Goal: Task Accomplishment & Management: Manage account settings

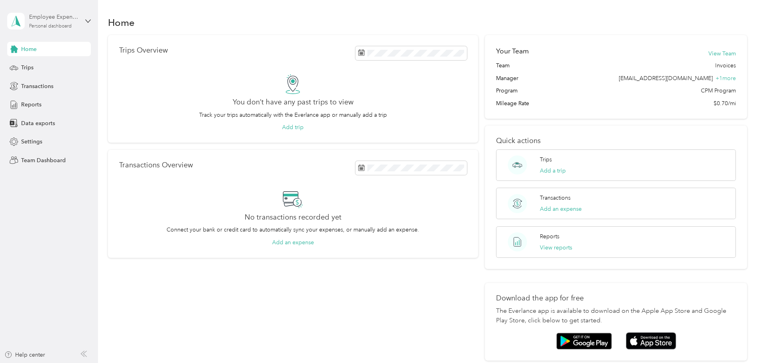
click at [48, 19] on div "Employee Expense Reports" at bounding box center [54, 17] width 50 height 8
click at [43, 65] on div "Team dashboard" at bounding box center [35, 61] width 43 height 8
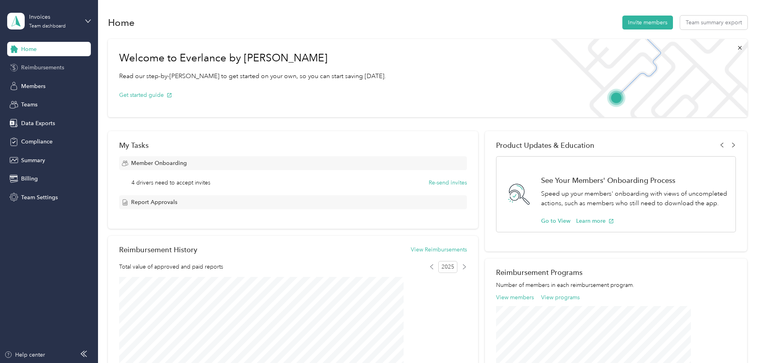
click at [52, 65] on span "Reimbursements" at bounding box center [42, 67] width 43 height 8
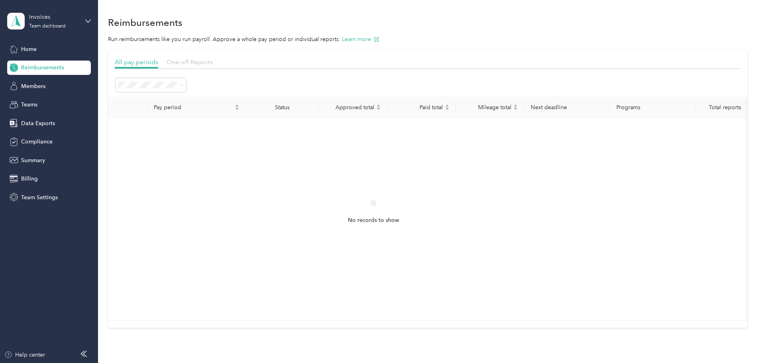
click at [213, 62] on span "One-off Reports" at bounding box center [190, 62] width 46 height 8
